Goal: Complete application form: Complete application form

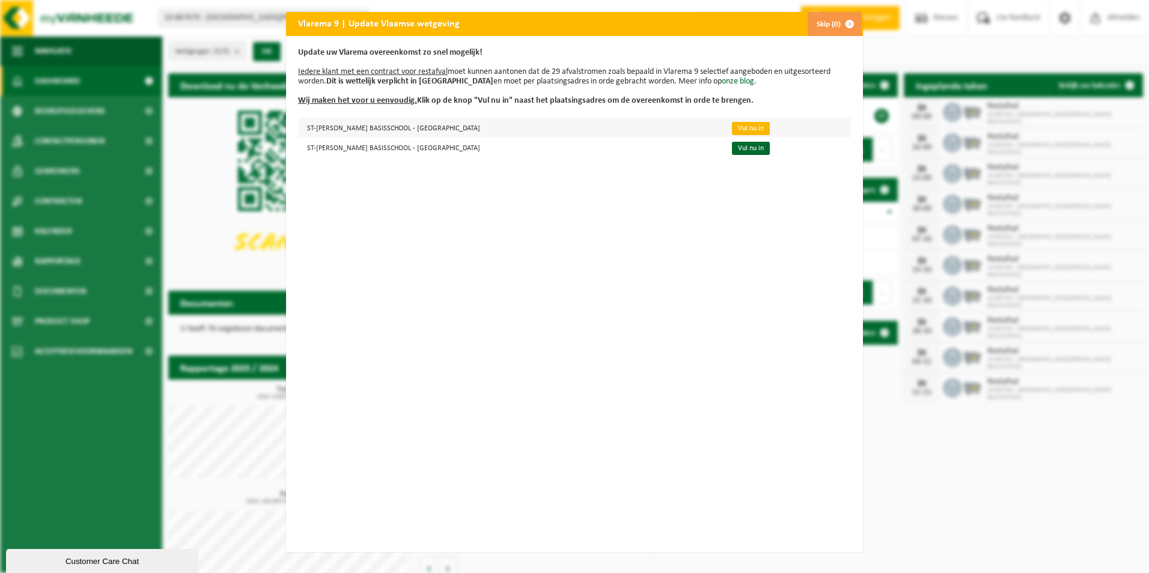
click at [732, 127] on link "Vul nu in" at bounding box center [751, 128] width 38 height 13
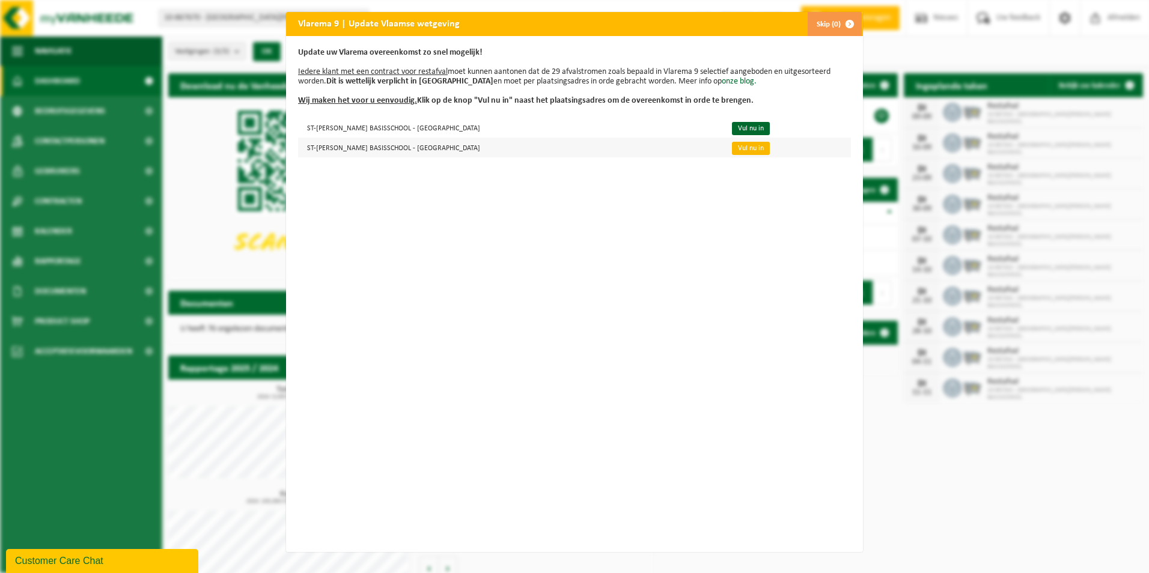
click at [732, 150] on link "Vul nu in" at bounding box center [751, 148] width 38 height 13
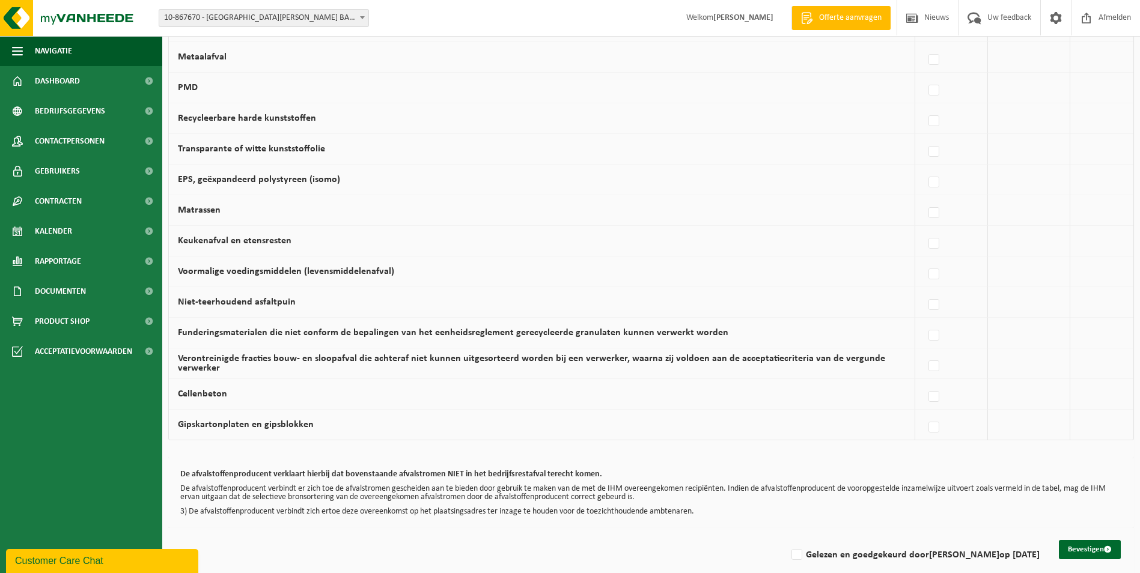
scroll to position [673, 0]
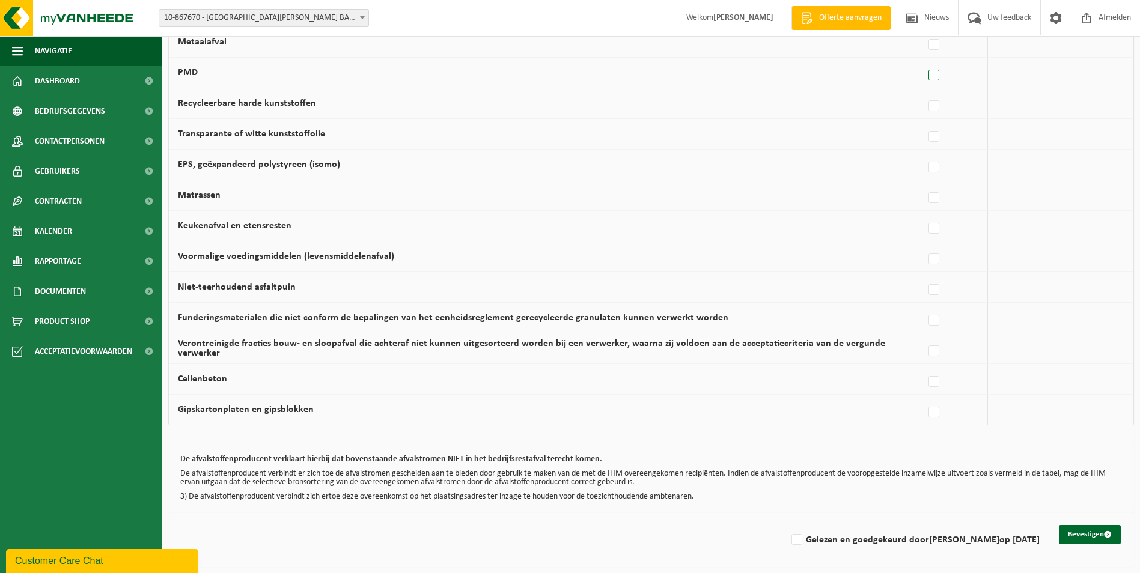
click at [932, 76] on label at bounding box center [934, 76] width 17 height 18
click at [924, 61] on input "PMD" at bounding box center [923, 60] width 1 height 1
checkbox input "true"
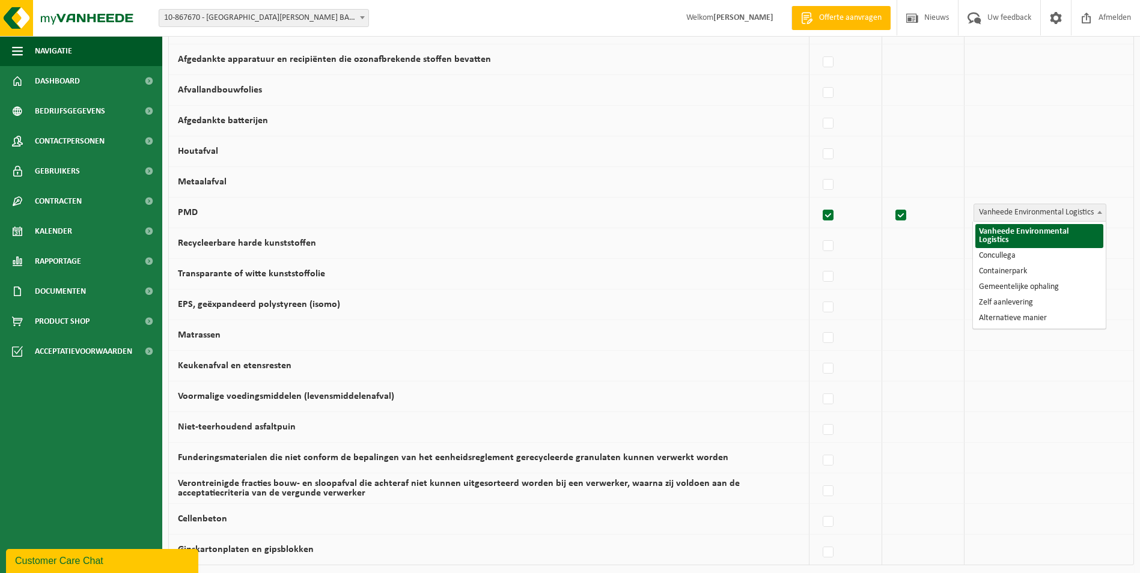
click at [1001, 204] on span "Vanheede Environmental Logistics" at bounding box center [1040, 212] width 132 height 17
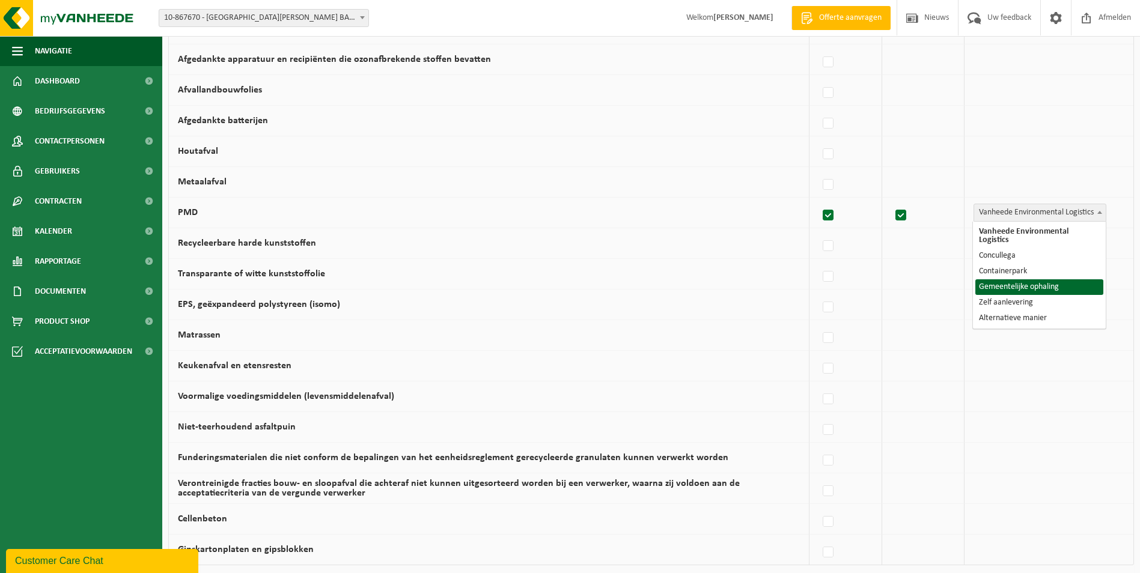
select select "Gemeentelijke ophaling"
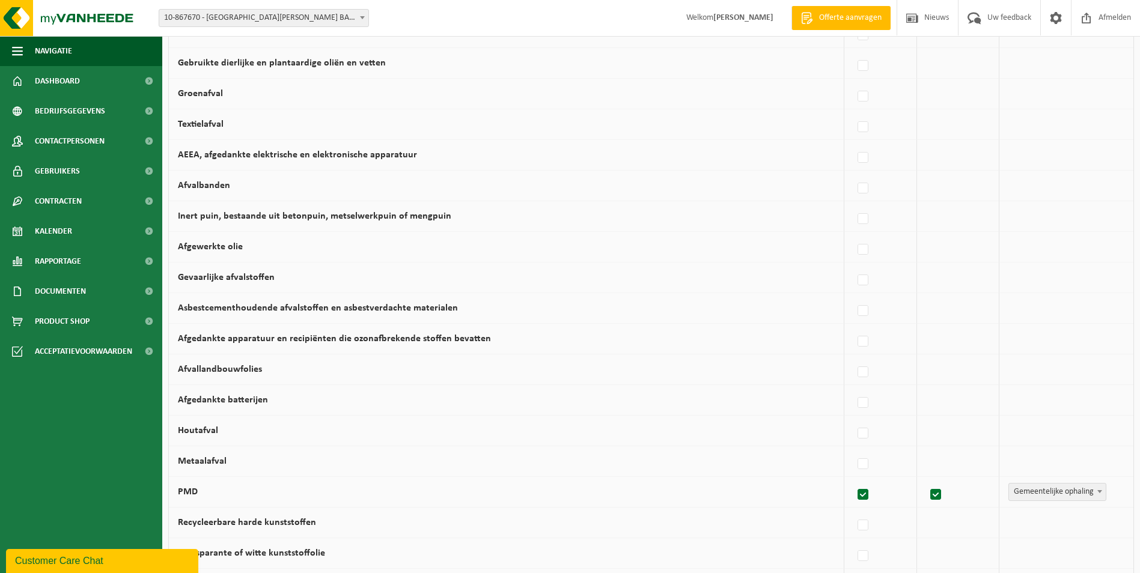
scroll to position [281, 0]
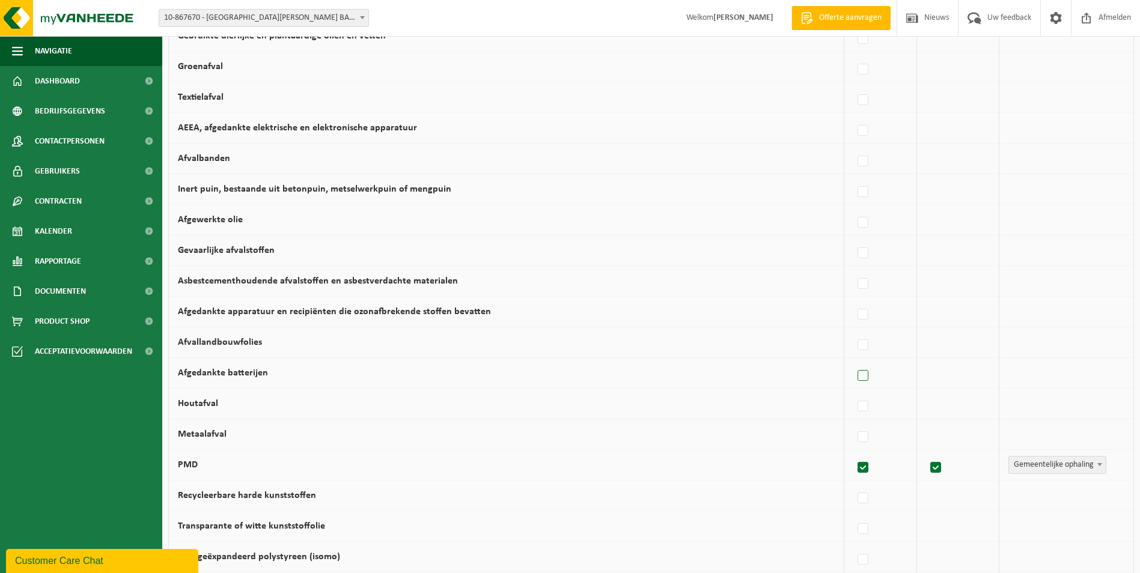
click at [870, 375] on label at bounding box center [863, 376] width 17 height 18
click at [853, 361] on input "Afgedankte batterijen" at bounding box center [852, 360] width 1 height 1
checkbox input "true"
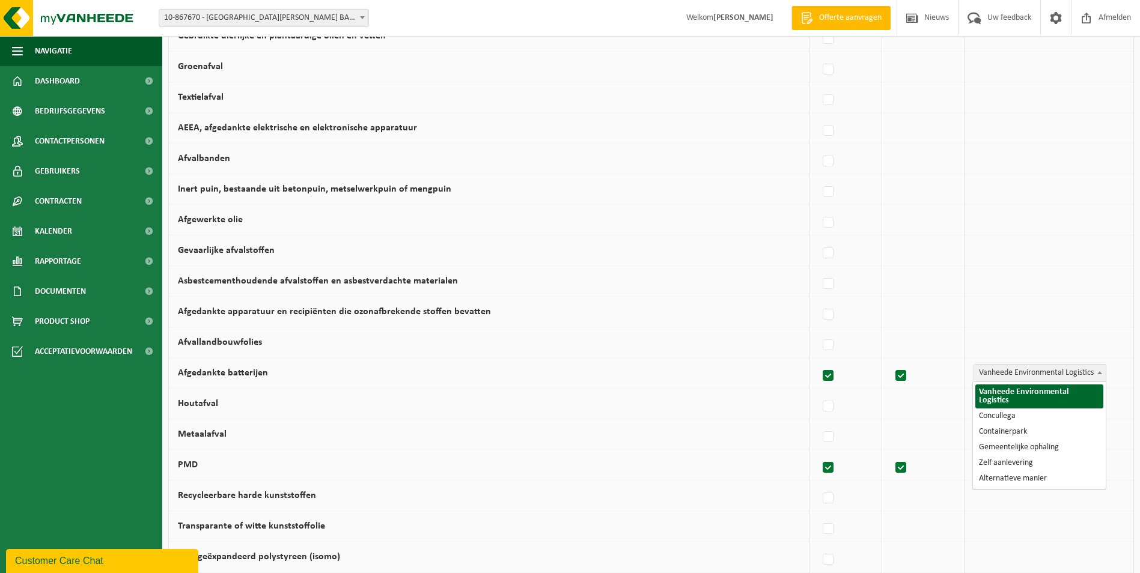
click at [1012, 374] on span "Vanheede Environmental Logistics" at bounding box center [1040, 373] width 132 height 17
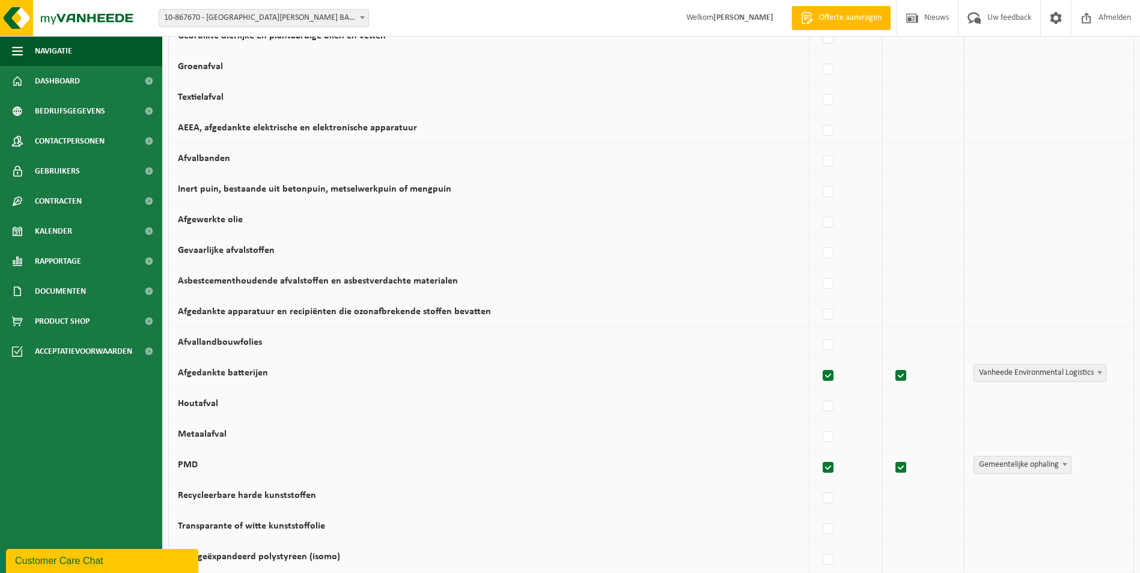
click at [902, 372] on label at bounding box center [901, 376] width 17 height 18
click at [891, 361] on input "checkbox" at bounding box center [890, 360] width 1 height 1
checkbox input "false"
click at [870, 373] on label at bounding box center [863, 376] width 17 height 18
click at [853, 361] on input "Afgedankte batterijen" at bounding box center [852, 360] width 1 height 1
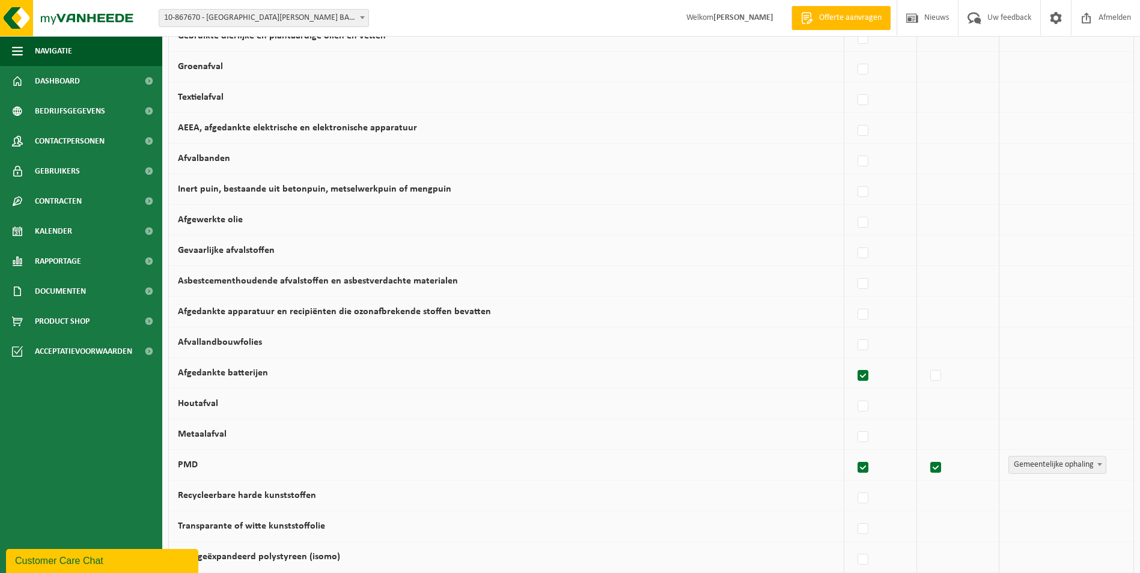
checkbox input "false"
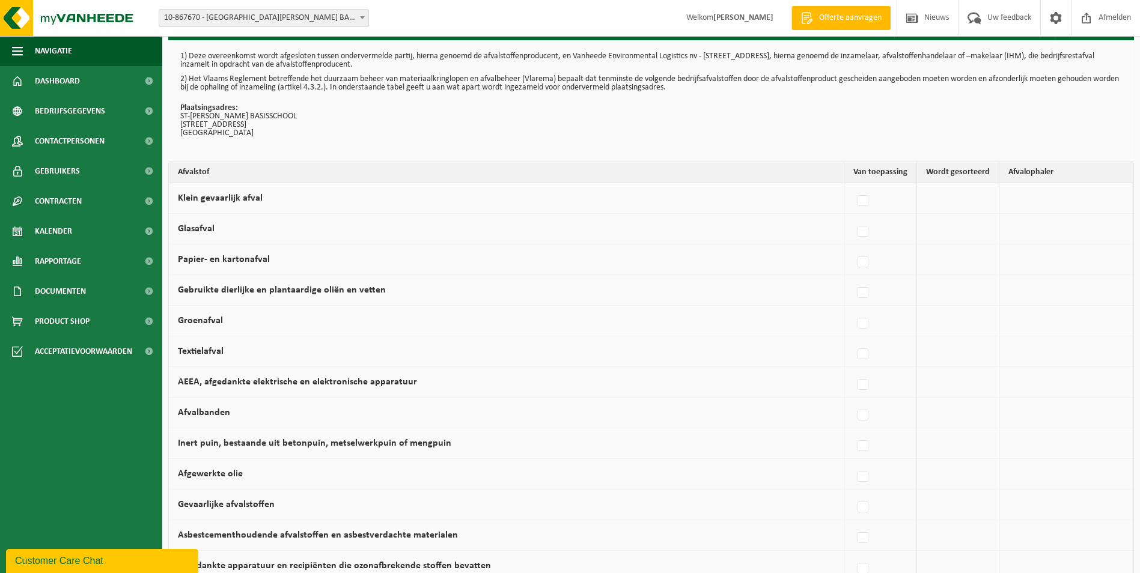
scroll to position [0, 0]
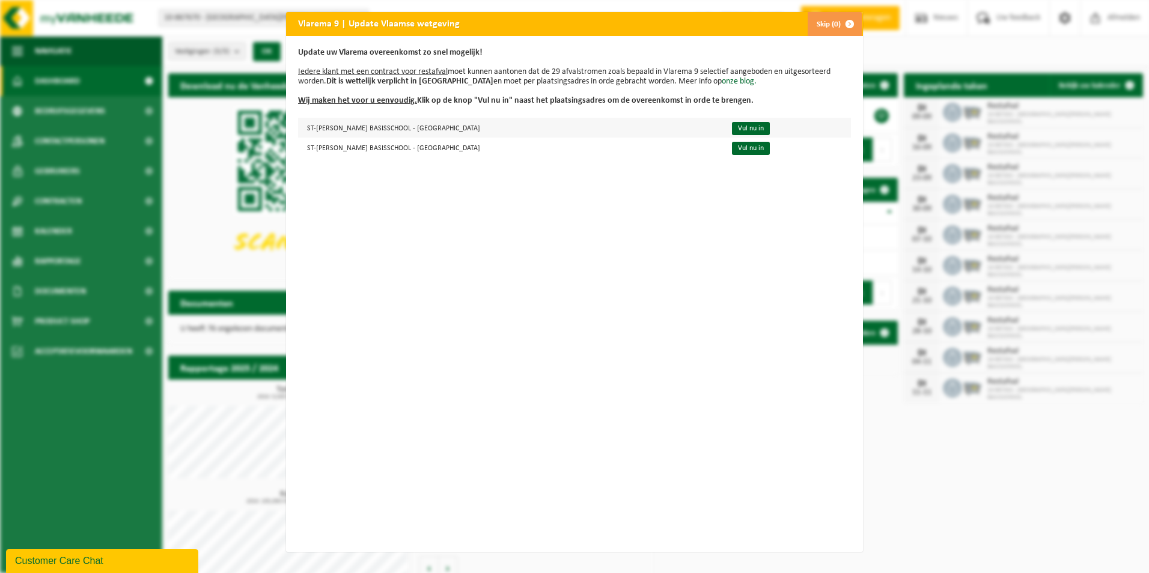
click at [426, 130] on td "ST-[PERSON_NAME] BASISSCHOOL - [GEOGRAPHIC_DATA]" at bounding box center [510, 128] width 424 height 20
click at [732, 126] on link "Vul nu in" at bounding box center [751, 128] width 38 height 13
